Goal: Information Seeking & Learning: Learn about a topic

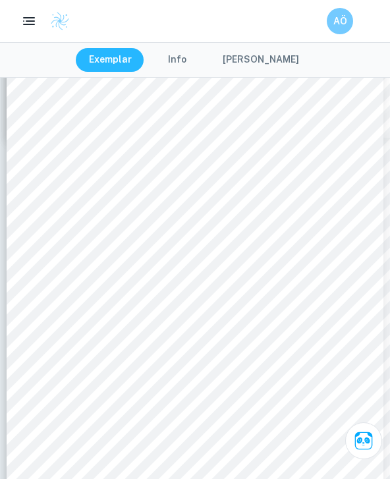
scroll to position [4006, 0]
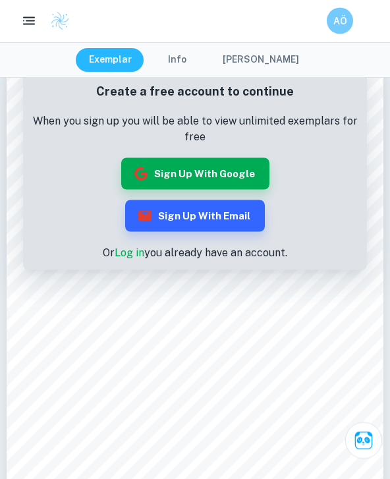
scroll to position [21, 0]
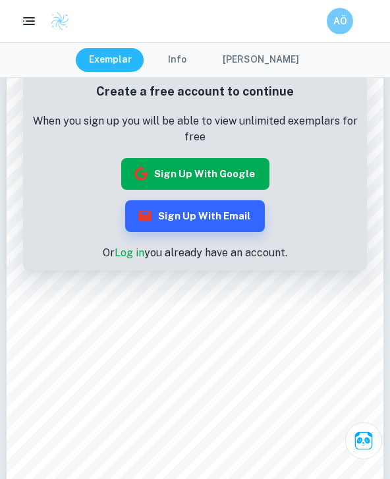
click at [238, 170] on button "Sign up with Google" at bounding box center [195, 174] width 148 height 32
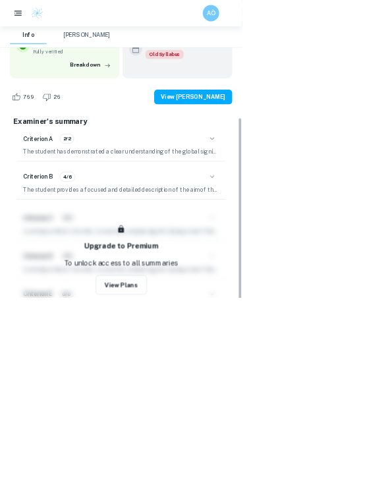
scroll to position [2408, 0]
click at [64, 59] on button "Info" at bounding box center [45, 56] width 59 height 29
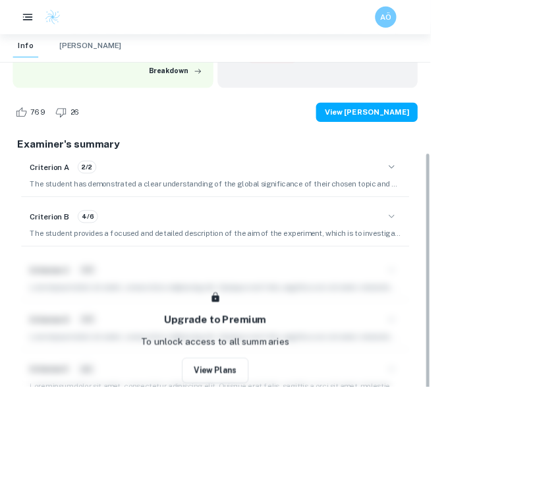
scroll to position [211, 0]
click at [35, 57] on button "Info" at bounding box center [32, 56] width 32 height 29
click at [34, 56] on button "Info" at bounding box center [32, 56] width 32 height 29
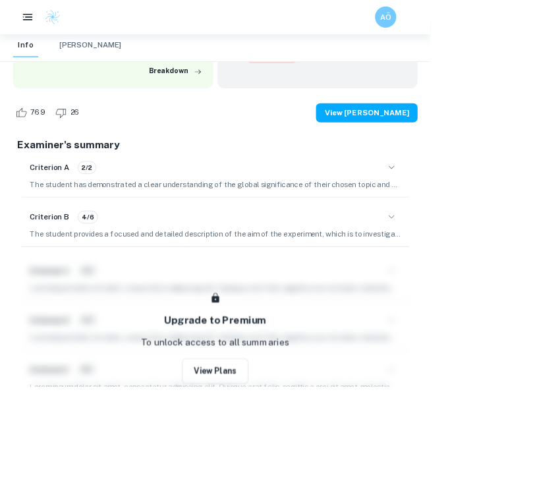
click at [40, 18] on rect "button" at bounding box center [34, 17] width 12 height 1
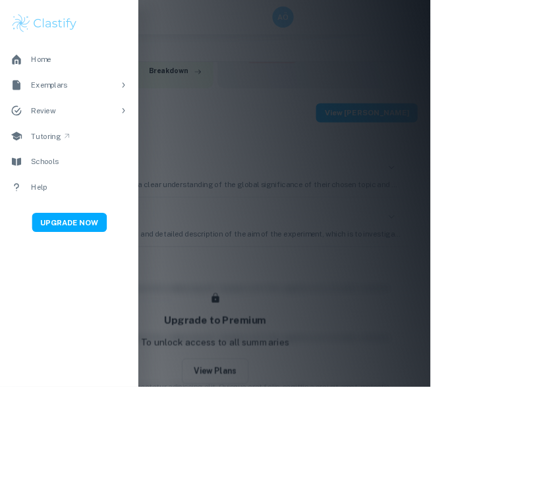
click at [261, 217] on div at bounding box center [266, 239] width 533 height 479
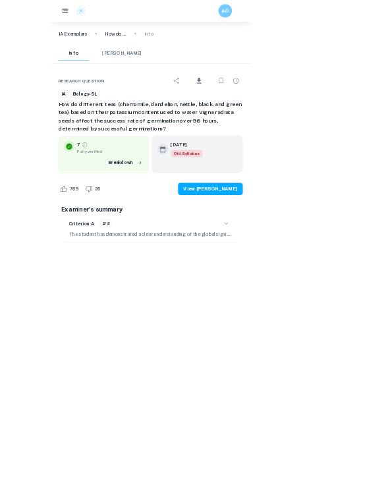
scroll to position [2558, 0]
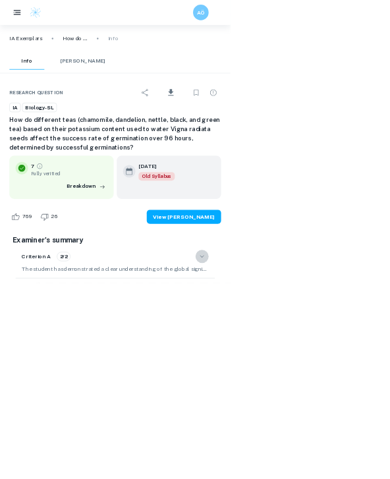
click at [350, 426] on icon "button" at bounding box center [342, 434] width 16 height 16
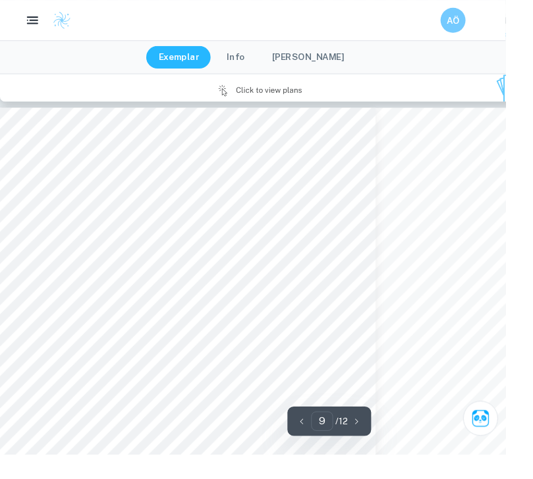
scroll to position [5983, 0]
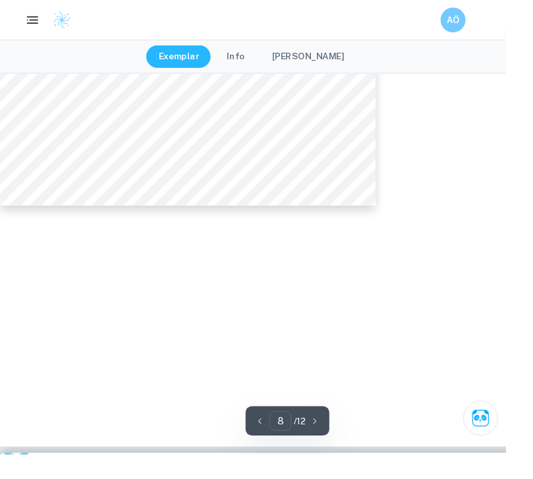
type input "7"
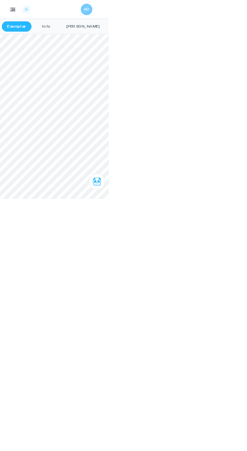
scroll to position [5266, 0]
